Goal: Task Accomplishment & Management: Manage account settings

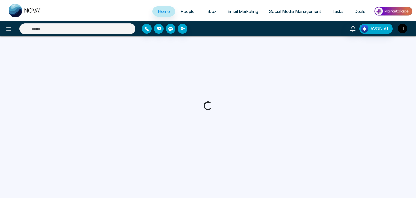
click at [403, 28] on img "button" at bounding box center [401, 28] width 9 height 9
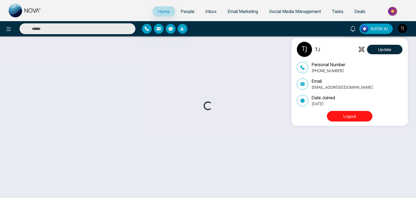
click at [360, 119] on button "Logout" at bounding box center [349, 116] width 45 height 11
